Goal: Information Seeking & Learning: Learn about a topic

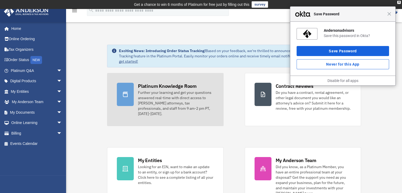
click at [184, 101] on div "Further your learning and get your questions answered real-time with direct acc…" at bounding box center [176, 103] width 76 height 26
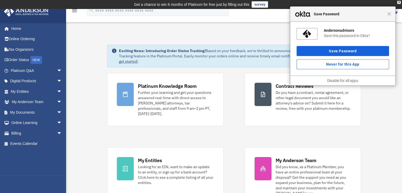
click at [392, 15] on div "Close Save Password" at bounding box center [342, 14] width 105 height 15
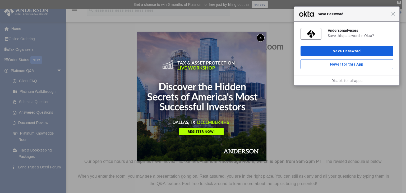
click at [261, 41] on button "x" at bounding box center [261, 38] width 8 height 8
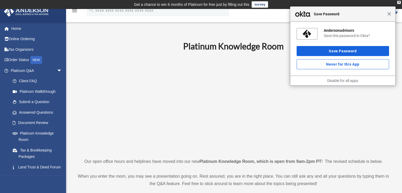
click at [390, 15] on span "Close" at bounding box center [389, 14] width 4 height 4
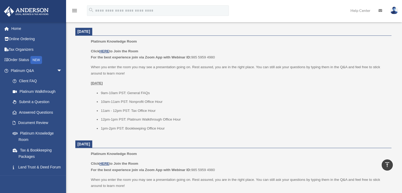
scroll to position [332, 0]
